Goal: Obtain resource: Download file/media

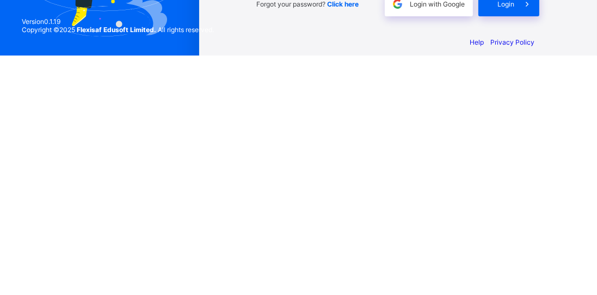
click at [521, 256] on span at bounding box center [527, 243] width 25 height 25
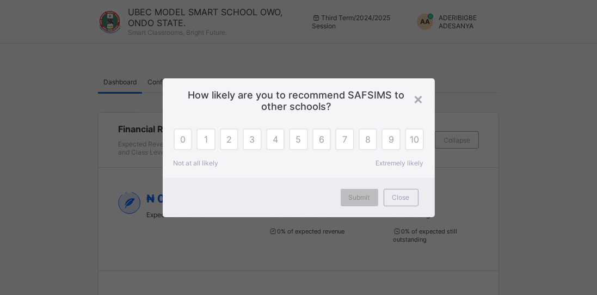
click at [462, 80] on div "× How likely are you to recommend SAFSIMS to other schools? 0 1 2 3 4 5 6 7 8 9…" at bounding box center [298, 147] width 597 height 295
click at [423, 100] on div "×" at bounding box center [419, 98] width 10 height 19
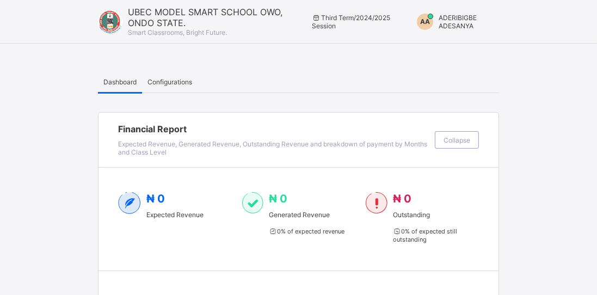
click at [460, 23] on span "ADERIBIGBE ADESANYA" at bounding box center [458, 22] width 38 height 16
click at [482, 54] on li "Switch to Admin View" at bounding box center [452, 47] width 91 height 22
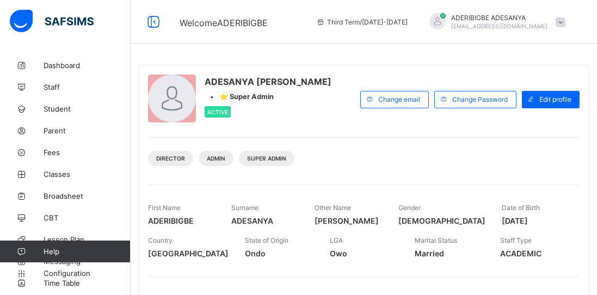
click at [63, 199] on span "Broadsheet" at bounding box center [87, 196] width 87 height 9
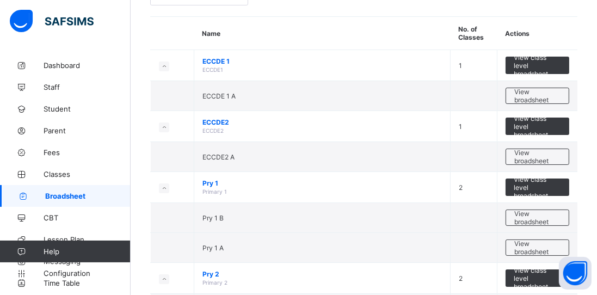
scroll to position [86, 0]
click at [533, 188] on span "View class level broadsheet" at bounding box center [537, 187] width 47 height 25
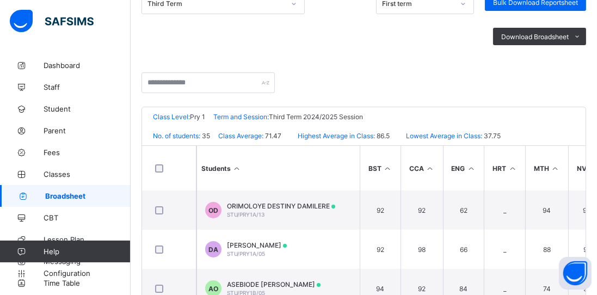
scroll to position [168, 0]
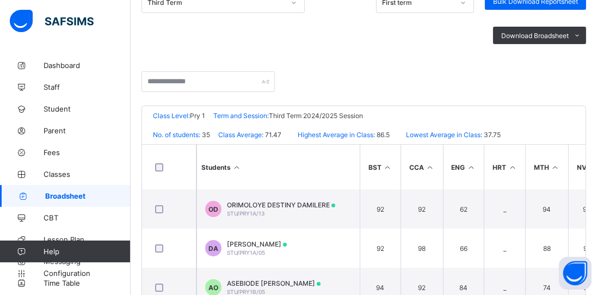
click at [546, 35] on span "Download Broadsheet" at bounding box center [536, 36] width 68 height 8
click at [0, 0] on li "PDF" at bounding box center [0, 0] width 0 height 0
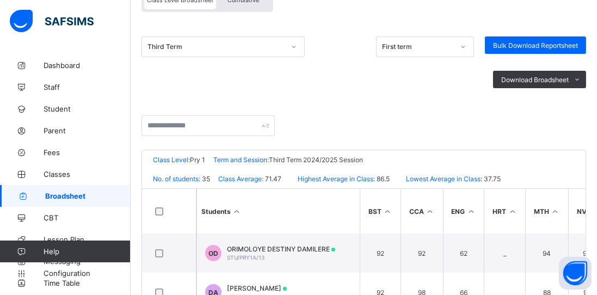
scroll to position [0, 0]
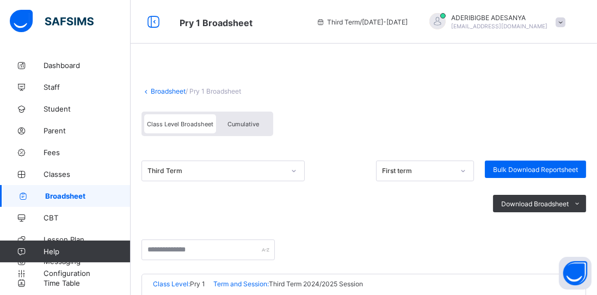
click at [162, 94] on link "Broadsheet" at bounding box center [168, 91] width 35 height 8
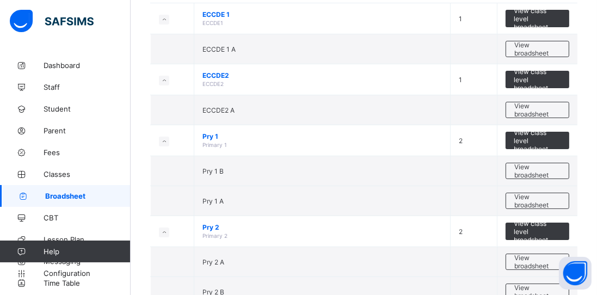
scroll to position [135, 0]
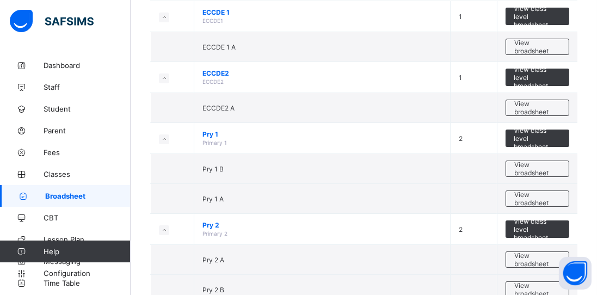
click at [526, 227] on span "View class level broadsheet" at bounding box center [537, 229] width 47 height 25
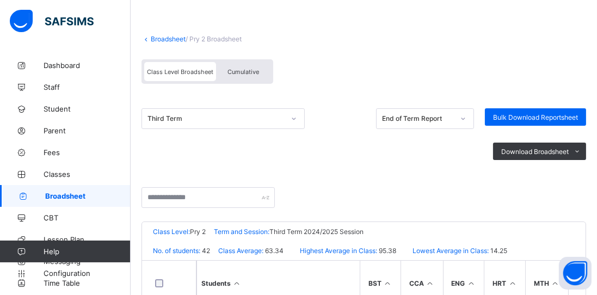
scroll to position [135, 0]
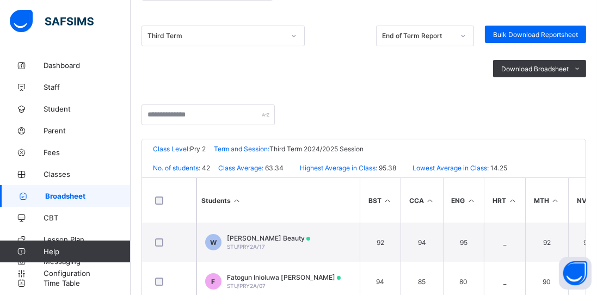
click at [535, 66] on span "Download Broadsheet" at bounding box center [536, 69] width 68 height 8
click at [0, 0] on li "PDF" at bounding box center [0, 0] width 0 height 0
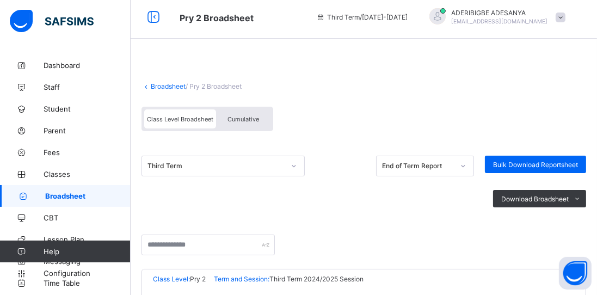
scroll to position [0, 0]
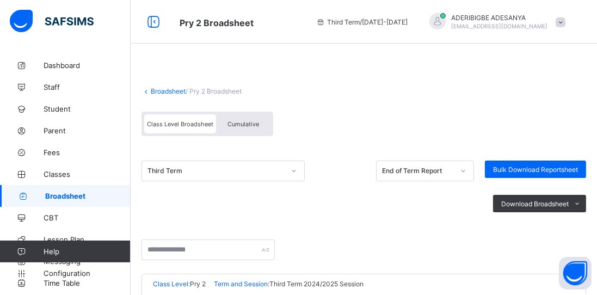
click at [159, 91] on link "Broadsheet" at bounding box center [168, 91] width 35 height 8
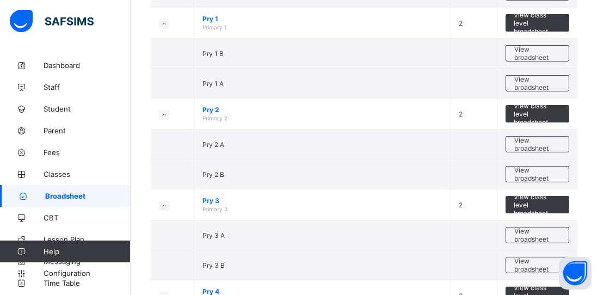
scroll to position [251, 0]
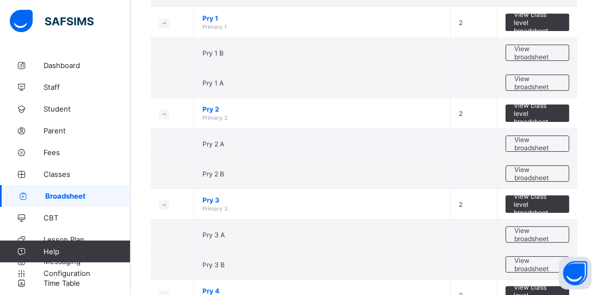
click at [527, 201] on span "View class level broadsheet" at bounding box center [537, 204] width 47 height 25
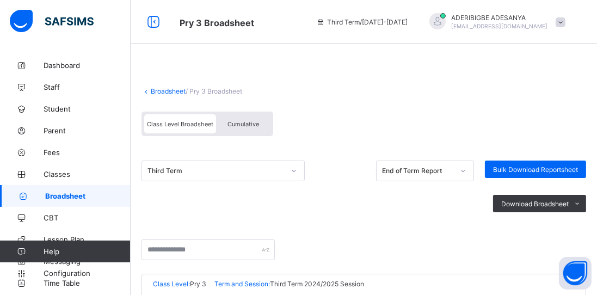
click at [531, 201] on span "Download Broadsheet" at bounding box center [536, 204] width 68 height 8
click at [0, 0] on li "PDF" at bounding box center [0, 0] width 0 height 0
click at [162, 90] on link "Broadsheet" at bounding box center [168, 91] width 35 height 8
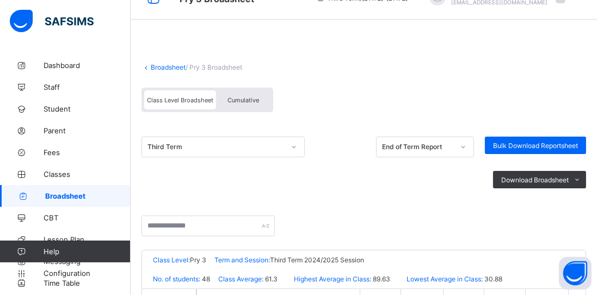
scroll to position [23, 0]
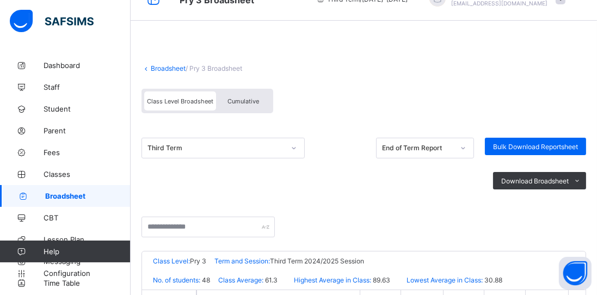
click at [164, 69] on link "Broadsheet" at bounding box center [168, 68] width 35 height 8
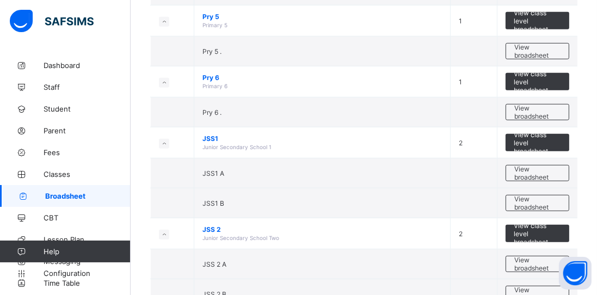
scroll to position [625, 0]
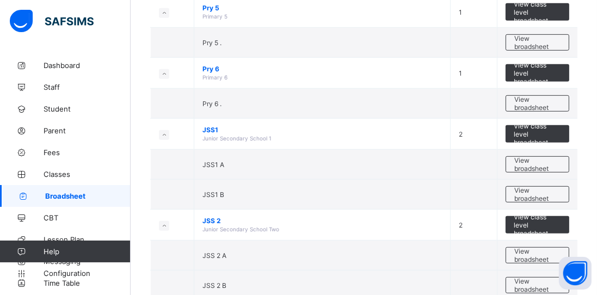
click at [552, 131] on span "View class level broadsheet" at bounding box center [537, 134] width 47 height 25
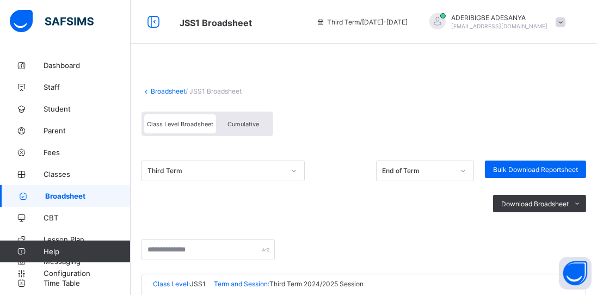
click at [546, 205] on span "Download Broadsheet" at bounding box center [536, 204] width 68 height 8
click at [0, 0] on li "PDF" at bounding box center [0, 0] width 0 height 0
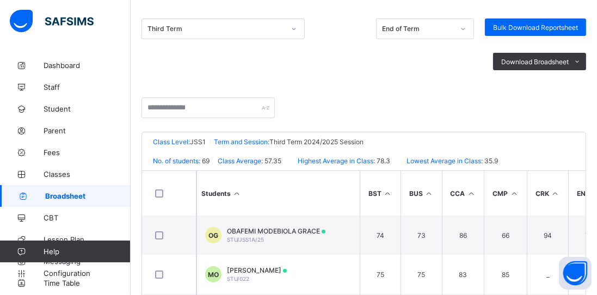
scroll to position [143, 0]
